Goal: Transaction & Acquisition: Obtain resource

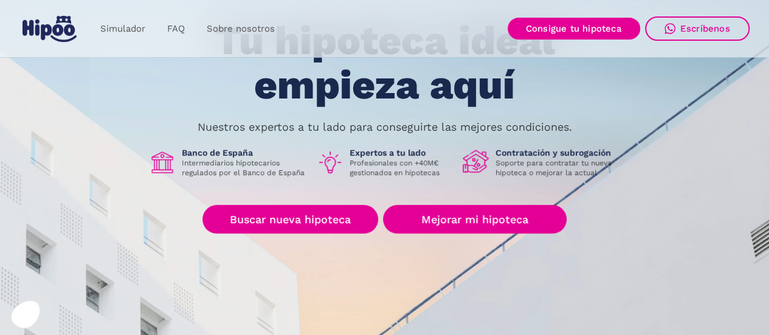
scroll to position [122, 0]
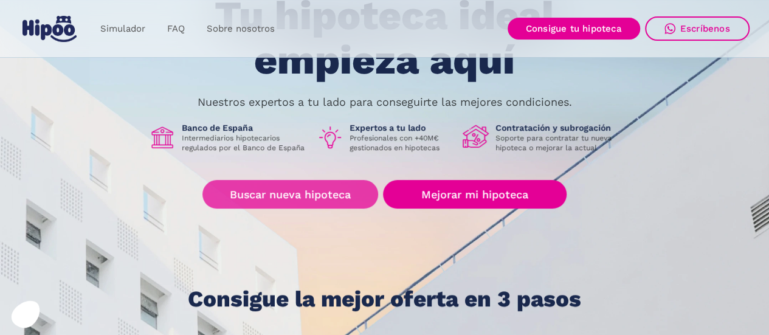
click at [311, 192] on link "Buscar nueva hipoteca" at bounding box center [290, 194] width 176 height 29
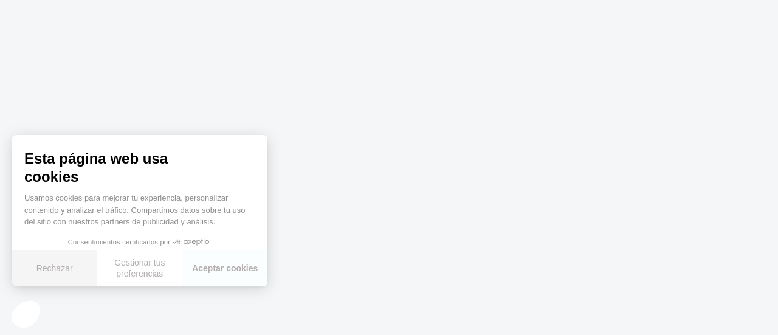
click at [54, 270] on button "Rechazar" at bounding box center [54, 268] width 85 height 36
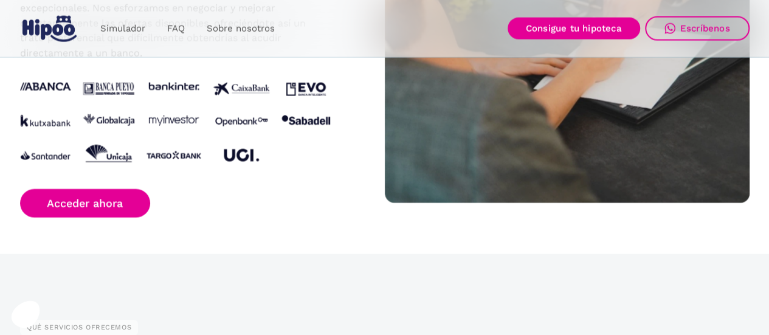
scroll to position [1337, 0]
